Goal: Task Accomplishment & Management: Use online tool/utility

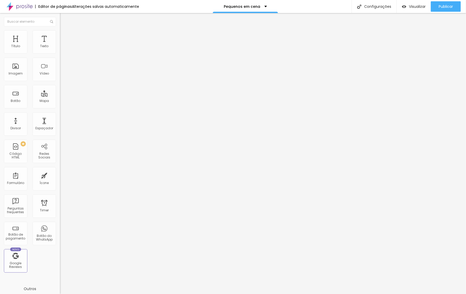
click at [60, 34] on li "Estilo" at bounding box center [90, 32] width 60 height 5
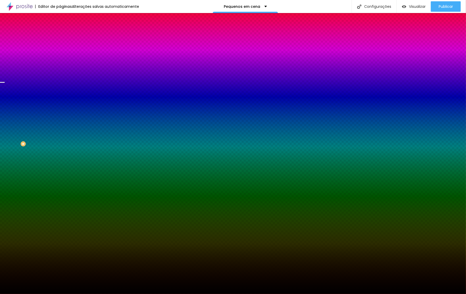
click at [60, 48] on span "Trocar imagem" at bounding box center [74, 46] width 28 height 4
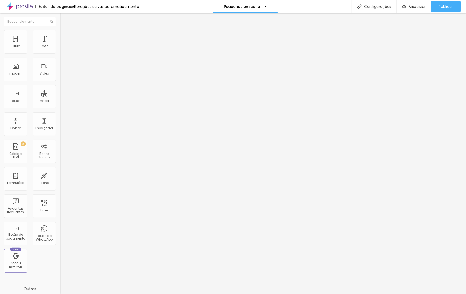
click at [60, 45] on span "Trocar imagem" at bounding box center [74, 42] width 28 height 4
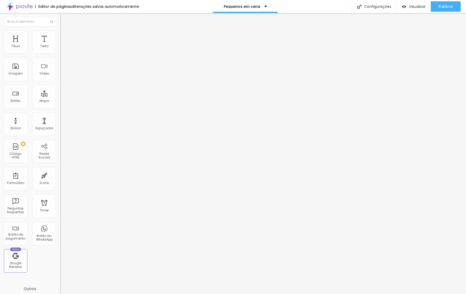
click at [60, 45] on span "Trocar imagem" at bounding box center [74, 42] width 28 height 4
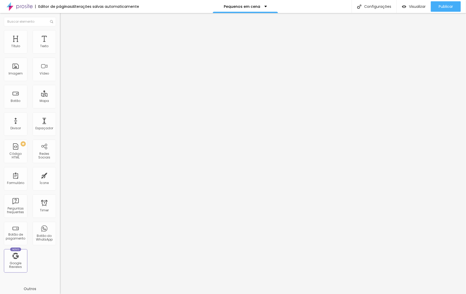
click at [406, 4] on div "Visualizar" at bounding box center [414, 6] width 24 height 4
click at [444, 7] on span "Publicar" at bounding box center [446, 6] width 14 height 4
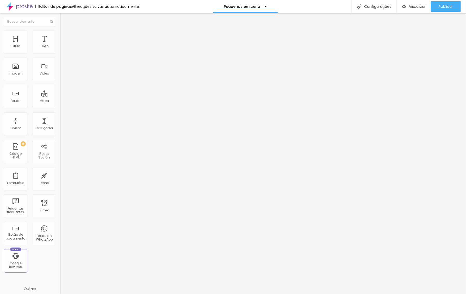
click at [60, 45] on span "Trocar imagem" at bounding box center [74, 42] width 28 height 4
click at [60, 32] on li "Estilo" at bounding box center [90, 32] width 60 height 5
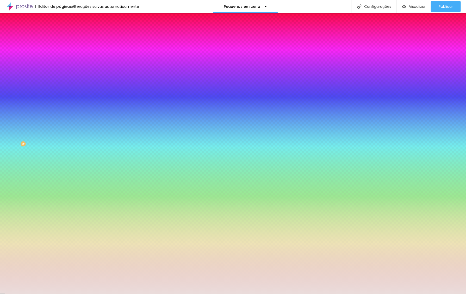
click at [60, 50] on div at bounding box center [90, 50] width 60 height 0
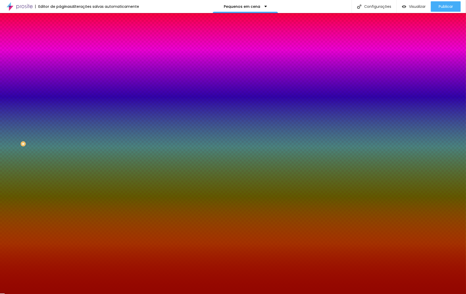
drag, startPoint x: 19, startPoint y: 64, endPoint x: 45, endPoint y: 86, distance: 33.3
click at [60, 55] on div at bounding box center [90, 55] width 60 height 0
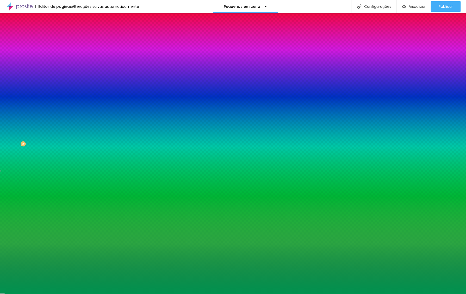
drag, startPoint x: 45, startPoint y: 86, endPoint x: 49, endPoint y: 82, distance: 6.1
click at [60, 55] on div at bounding box center [90, 55] width 60 height 0
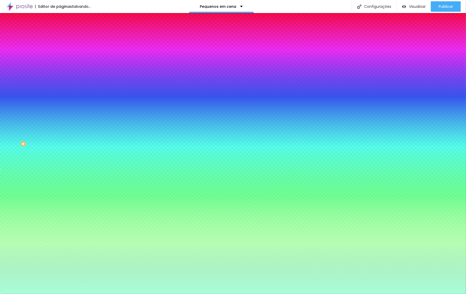
type input "#A7FFD8"
drag, startPoint x: 38, startPoint y: 65, endPoint x: 20, endPoint y: 50, distance: 23.7
click at [60, 50] on div "Cor de fundo Voltar ao padrão #A7FFD8" at bounding box center [90, 48] width 60 height 14
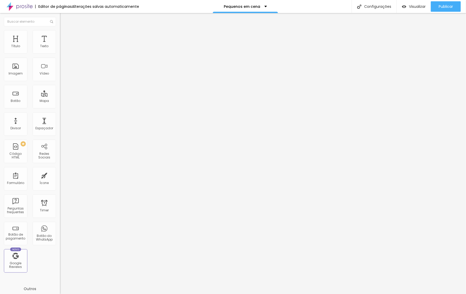
click at [60, 30] on img at bounding box center [62, 32] width 5 height 5
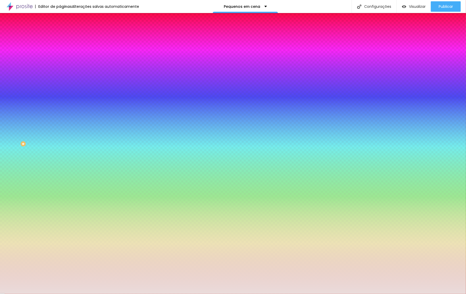
click at [60, 50] on div at bounding box center [90, 50] width 60 height 0
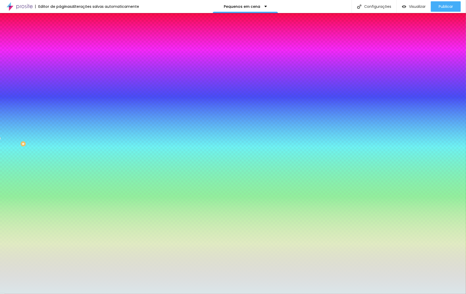
drag, startPoint x: 45, startPoint y: 81, endPoint x: 47, endPoint y: 78, distance: 3.4
click at [47, 78] on div at bounding box center [233, 147] width 466 height 294
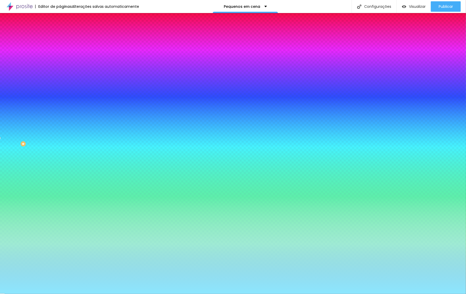
type input "#8CE7FF"
drag, startPoint x: 29, startPoint y: 59, endPoint x: 23, endPoint y: 56, distance: 6.4
click at [60, 55] on div "Cor de fundo Voltar ao padrão #8CE7FF" at bounding box center [90, 48] width 60 height 14
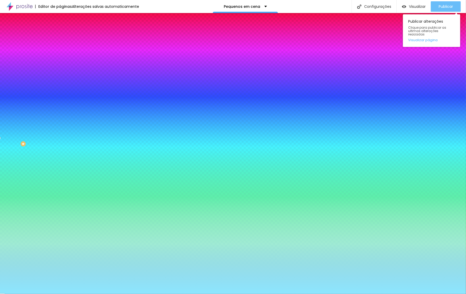
click at [436, 8] on button "Publicar" at bounding box center [446, 6] width 30 height 10
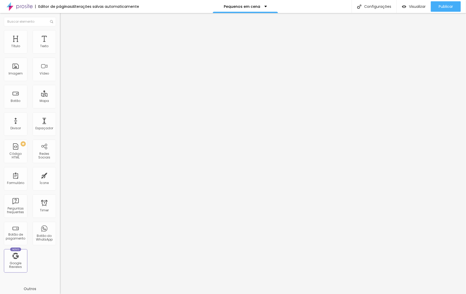
click at [60, 35] on li "Estilo" at bounding box center [90, 32] width 60 height 5
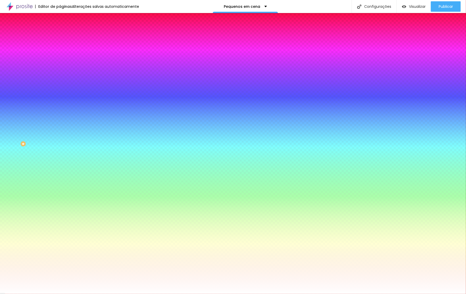
click at [65, 31] on span "Conteúdo" at bounding box center [73, 28] width 16 height 4
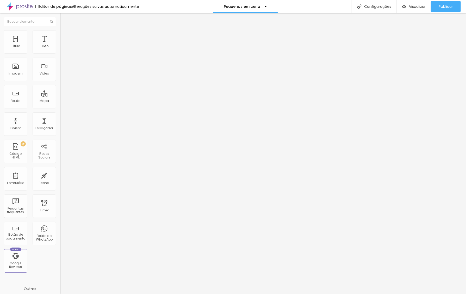
click at [60, 32] on img at bounding box center [62, 32] width 5 height 5
click at [60, 35] on img at bounding box center [62, 37] width 5 height 5
click at [60, 33] on img at bounding box center [62, 32] width 5 height 5
click at [60, 30] on li "Conteúdo" at bounding box center [90, 27] width 60 height 5
click at [60, 44] on div "Trocar imagem" at bounding box center [90, 43] width 60 height 4
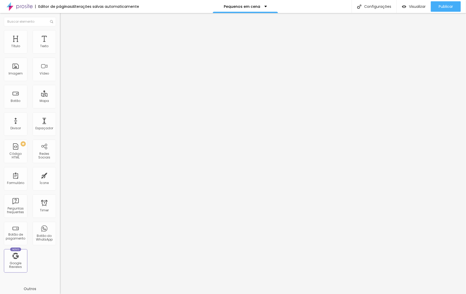
click at [60, 35] on li "Avançado" at bounding box center [90, 37] width 60 height 5
click at [60, 32] on img at bounding box center [62, 32] width 5 height 5
click at [60, 30] on li "Conteúdo" at bounding box center [90, 27] width 60 height 5
click at [65, 36] on span "Estilo" at bounding box center [69, 34] width 8 height 4
type input "95"
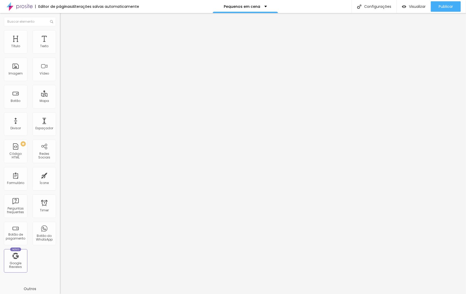
type input "95"
type input "90"
type input "85"
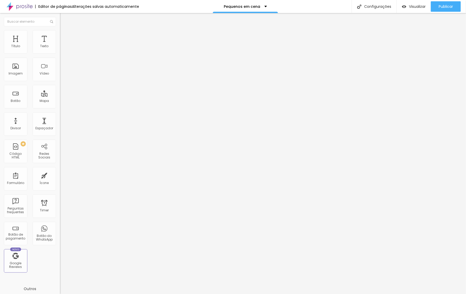
type input "90"
type input "95"
type input "100"
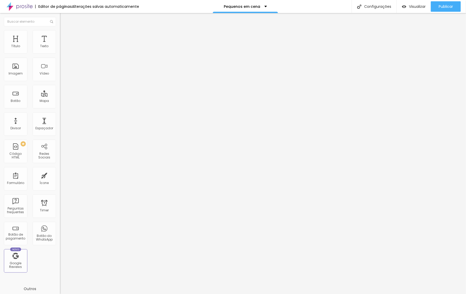
type input "100"
drag, startPoint x: 54, startPoint y: 57, endPoint x: 96, endPoint y: 58, distance: 42.2
click at [96, 58] on div "Título Texto Imagem Vídeo Botão Mapa Divisor Espaçador PREMIUM Código HTML Rede…" at bounding box center [233, 153] width 466 height 281
click at [65, 31] on span "Conteúdo" at bounding box center [73, 28] width 16 height 4
click at [60, 82] on span "Original" at bounding box center [66, 79] width 13 height 4
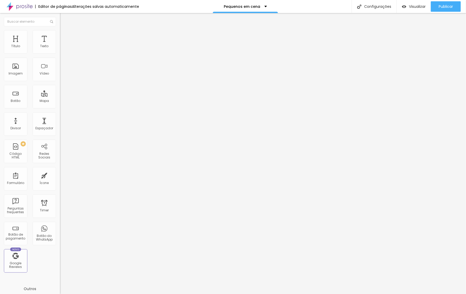
click at [60, 88] on span "Padrão" at bounding box center [66, 85] width 12 height 4
click at [60, 47] on span "Encaixotado" at bounding box center [70, 45] width 20 height 4
click at [60, 56] on span "Completo" at bounding box center [68, 53] width 16 height 4
click at [60, 33] on img at bounding box center [62, 32] width 5 height 5
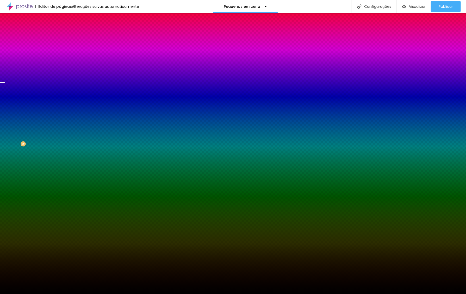
click at [60, 54] on span "Parallax" at bounding box center [66, 52] width 13 height 4
click at [60, 57] on span "Nenhum" at bounding box center [67, 55] width 14 height 4
click at [60, 54] on span "Nenhum" at bounding box center [67, 52] width 14 height 4
click at [60, 29] on img at bounding box center [62, 27] width 5 height 5
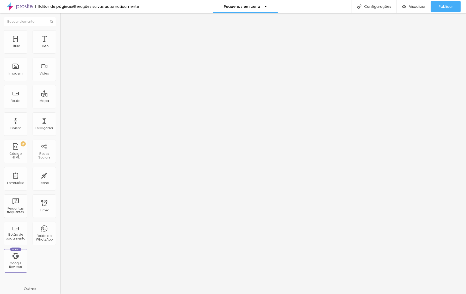
click at [60, 47] on span "Completo" at bounding box center [68, 45] width 16 height 4
click at [60, 51] on span "Encaixotado" at bounding box center [70, 48] width 20 height 4
click at [60, 32] on img at bounding box center [62, 32] width 5 height 5
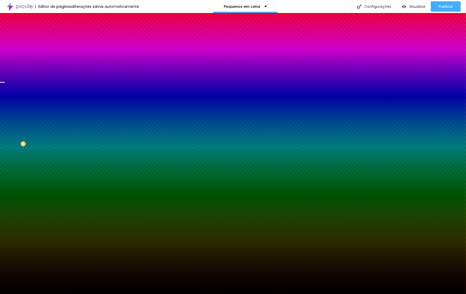
click at [60, 35] on img at bounding box center [62, 37] width 5 height 5
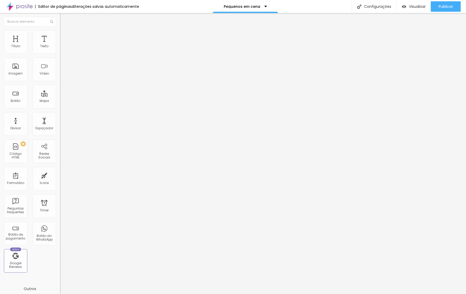
drag, startPoint x: 8, startPoint y: 32, endPoint x: 8, endPoint y: 29, distance: 2.6
click at [60, 30] on li "Conteúdo" at bounding box center [90, 27] width 60 height 5
click at [64, 19] on img "button" at bounding box center [66, 19] width 4 height 4
click at [445, 7] on span "Publicar" at bounding box center [446, 6] width 14 height 4
